Goal: Information Seeking & Learning: Learn about a topic

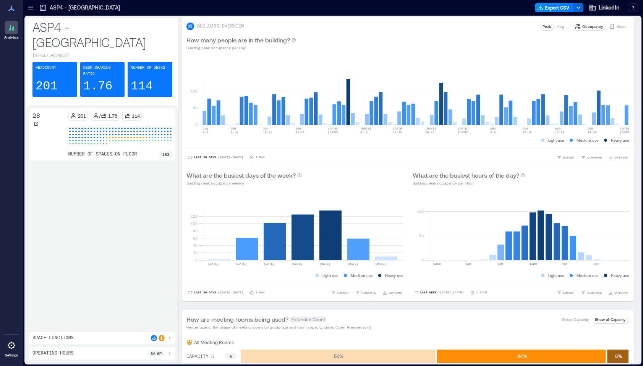
click at [89, 6] on p "ASP4 - [GEOGRAPHIC_DATA]" at bounding box center [85, 8] width 70 height 8
click at [53, 7] on p "ASP4 - [GEOGRAPHIC_DATA]" at bounding box center [85, 8] width 70 height 8
click at [30, 6] on icon at bounding box center [30, 6] width 5 height 1
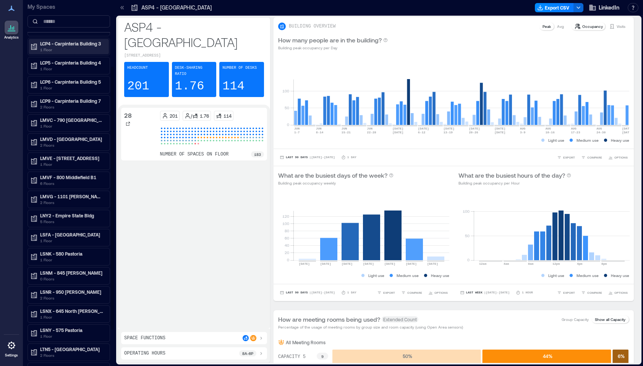
scroll to position [92, 0]
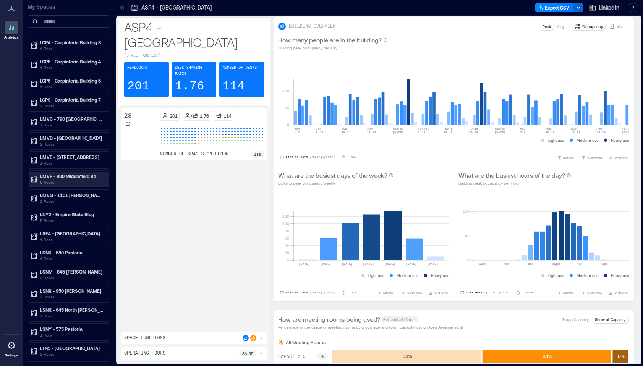
click at [63, 177] on p "LMVF - 800 Middlefield B1" at bounding box center [72, 176] width 64 height 6
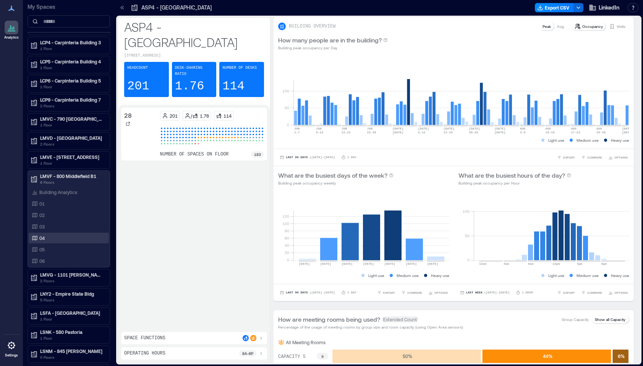
click at [46, 239] on div "04" at bounding box center [67, 238] width 74 height 8
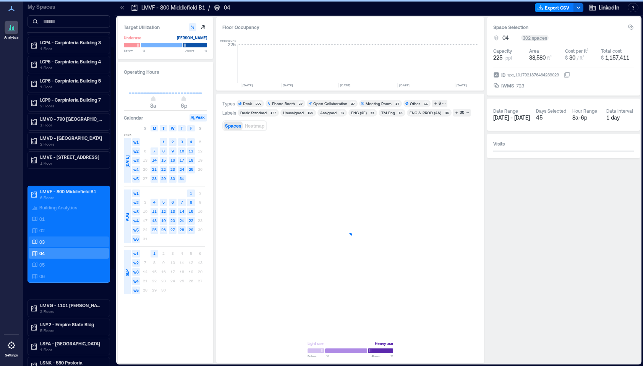
scroll to position [0, 2191]
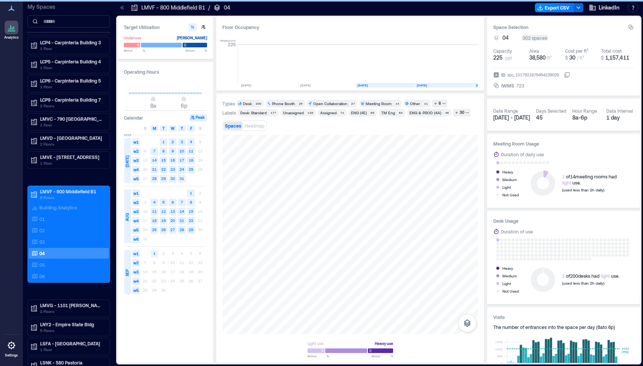
click at [181, 229] on text "28" at bounding box center [181, 229] width 5 height 5
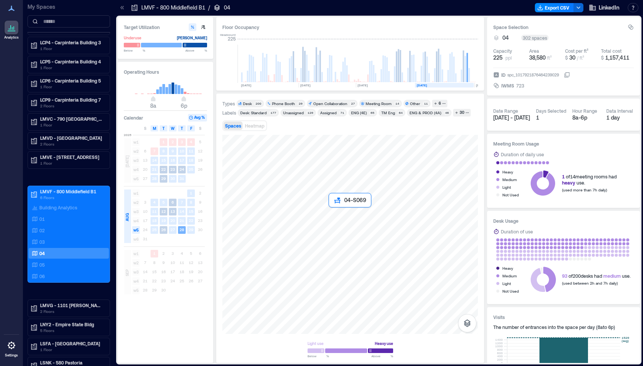
click at [333, 213] on div at bounding box center [349, 234] width 255 height 199
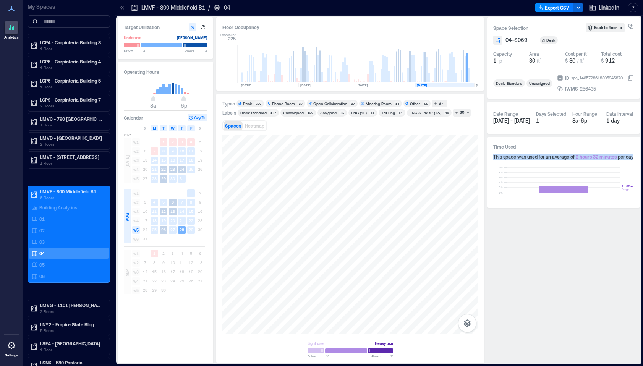
drag, startPoint x: 493, startPoint y: 157, endPoint x: 635, endPoint y: 160, distance: 142.4
click at [632, 160] on div "Time Used This space was used for an average of 2 hours 32 minutes per day 0h 2…" at bounding box center [563, 172] width 153 height 71
click at [338, 201] on div at bounding box center [349, 234] width 255 height 199
click at [296, 186] on div at bounding box center [349, 234] width 255 height 199
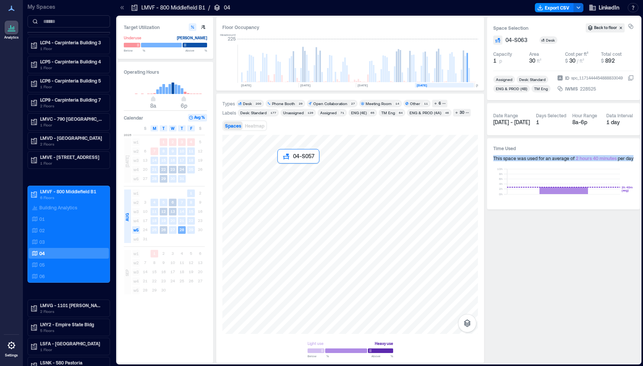
click at [282, 173] on div at bounding box center [349, 234] width 255 height 199
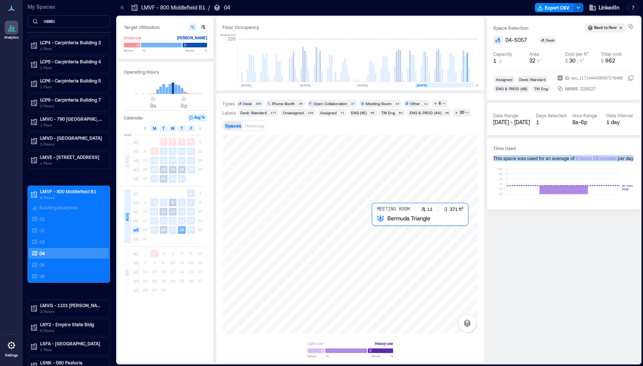
click at [385, 236] on div at bounding box center [349, 234] width 255 height 199
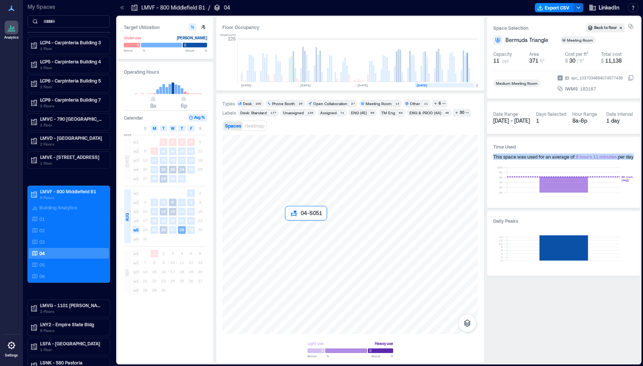
click at [286, 226] on div at bounding box center [349, 234] width 255 height 199
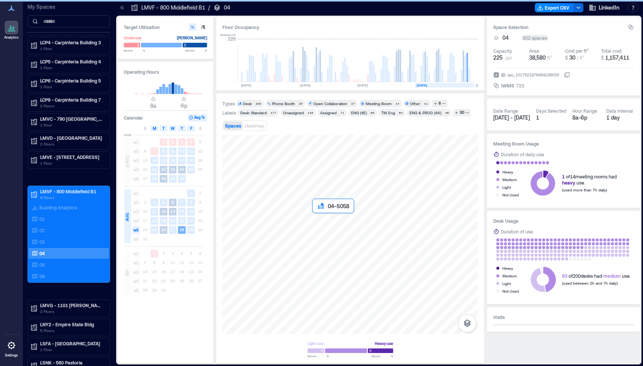
click at [316, 218] on div at bounding box center [349, 234] width 255 height 199
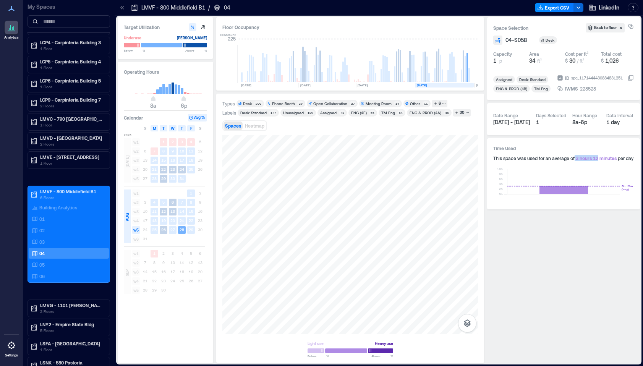
drag, startPoint x: 573, startPoint y: 157, endPoint x: 598, endPoint y: 157, distance: 25.6
click at [598, 157] on div "This space was used for an average of 3 hours 12 minutes per day" at bounding box center [563, 158] width 141 height 6
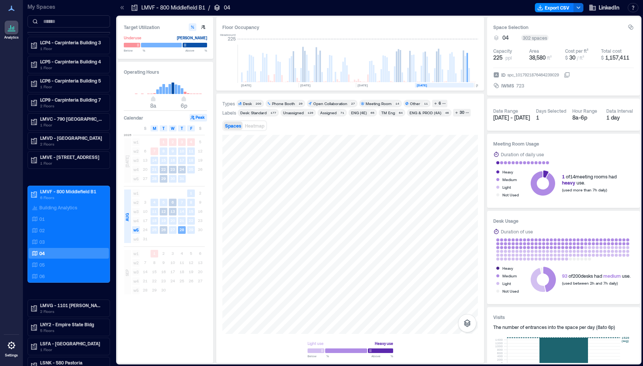
drag, startPoint x: 249, startPoint y: 303, endPoint x: 212, endPoint y: 301, distance: 37.8
click at [332, 211] on div at bounding box center [349, 234] width 255 height 199
click at [403, 181] on div at bounding box center [349, 234] width 255 height 199
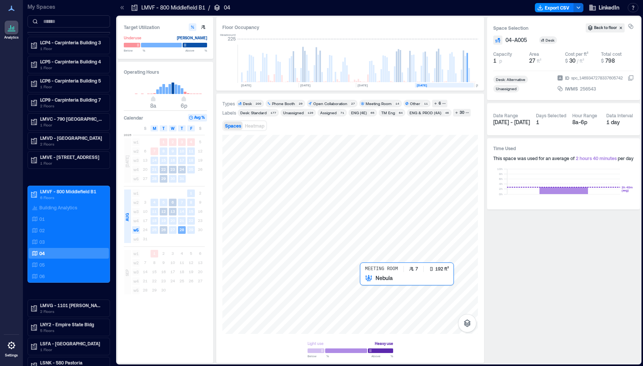
click at [367, 281] on div at bounding box center [349, 234] width 255 height 199
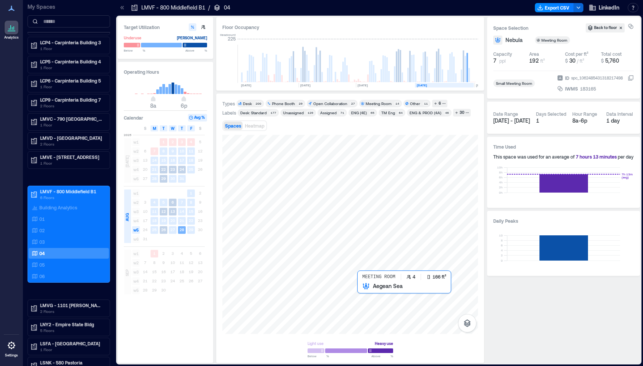
click at [364, 291] on div at bounding box center [349, 234] width 255 height 199
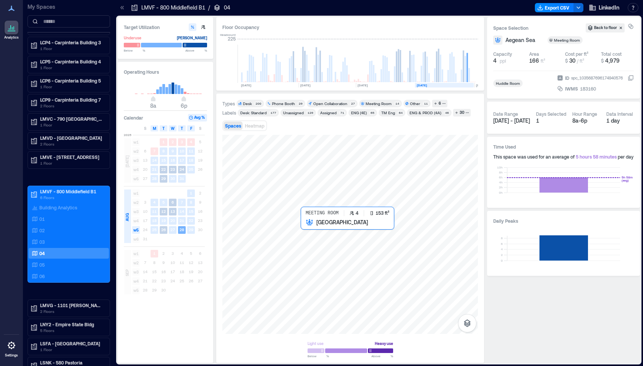
click at [310, 235] on div at bounding box center [349, 234] width 255 height 199
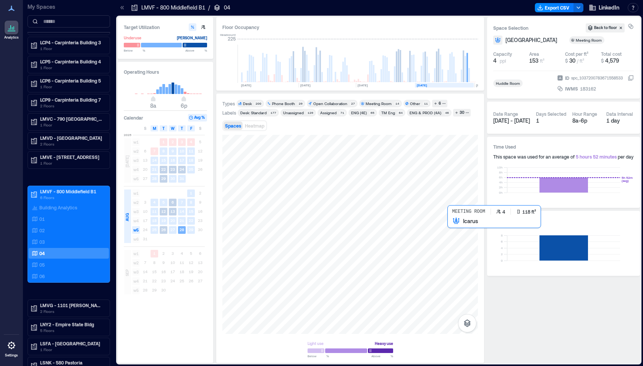
click at [460, 230] on div at bounding box center [349, 234] width 255 height 199
